Goal: Task Accomplishment & Management: Use online tool/utility

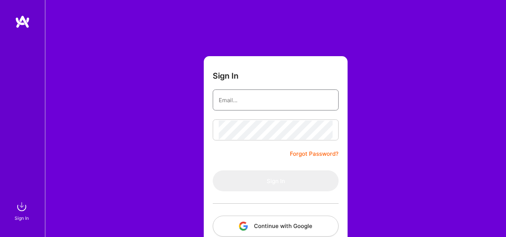
type input "jacqueline.m.churchwell@gmail.com"
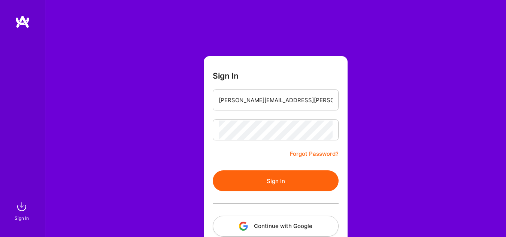
click at [245, 179] on button "Sign In" at bounding box center [276, 180] width 126 height 21
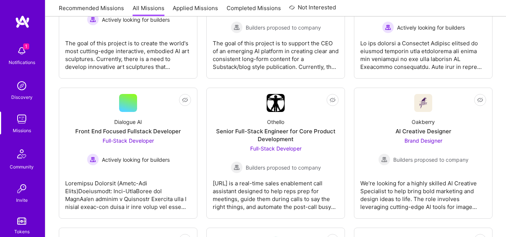
scroll to position [190, 0]
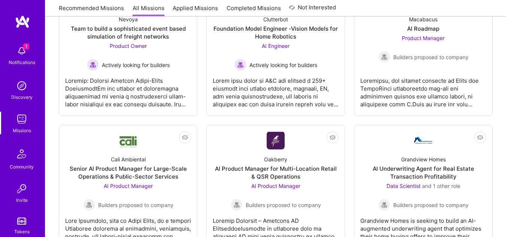
scroll to position [429, 0]
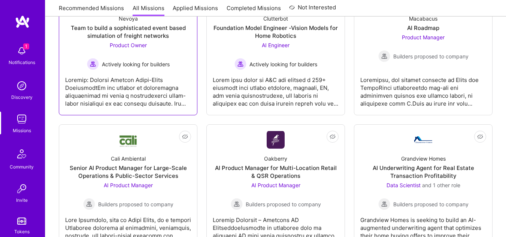
click at [155, 61] on span "Actively looking for builders" at bounding box center [136, 64] width 68 height 8
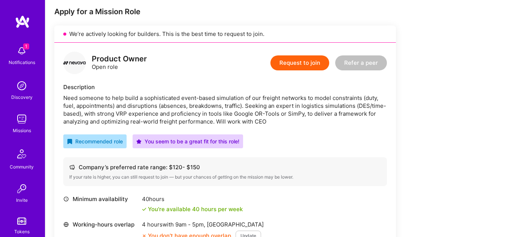
scroll to position [49, 0]
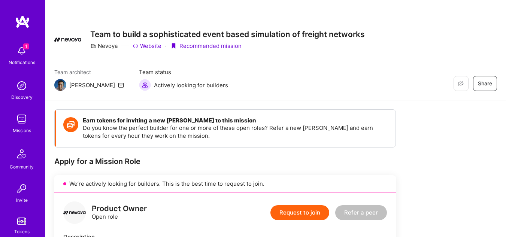
scroll to position [49, 0]
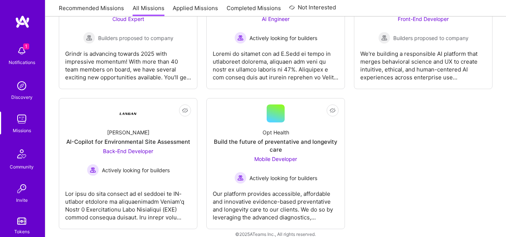
scroll to position [1982, 0]
